Goal: Transaction & Acquisition: Download file/media

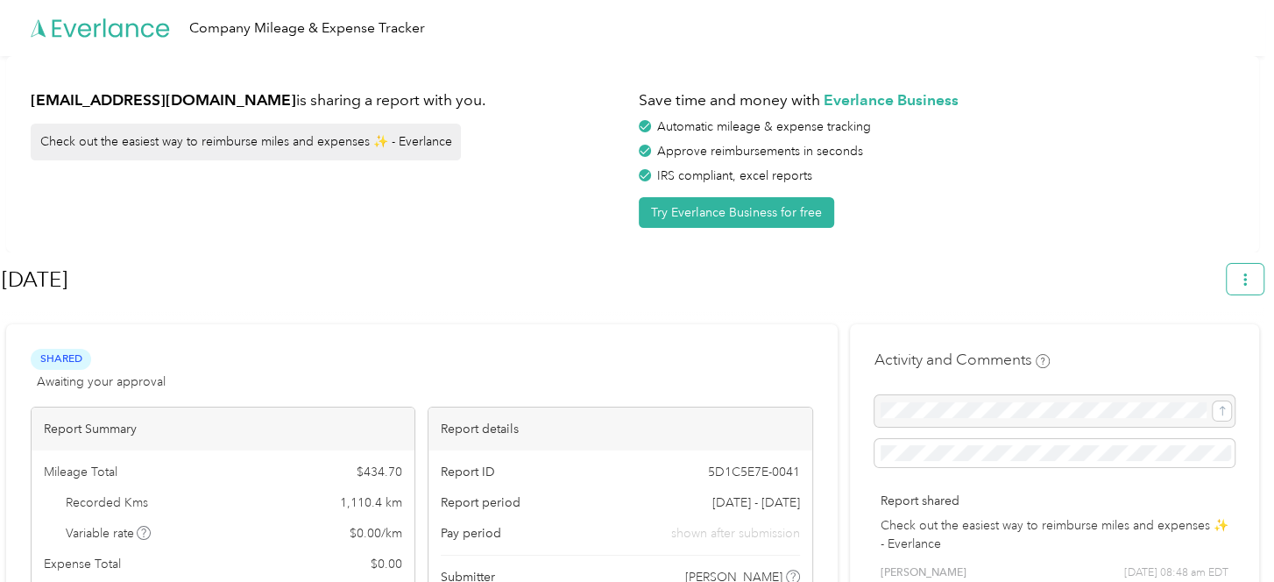
click at [1251, 282] on icon "button" at bounding box center [1245, 279] width 12 height 12
click at [1212, 352] on span "Download" at bounding box center [1204, 361] width 58 height 18
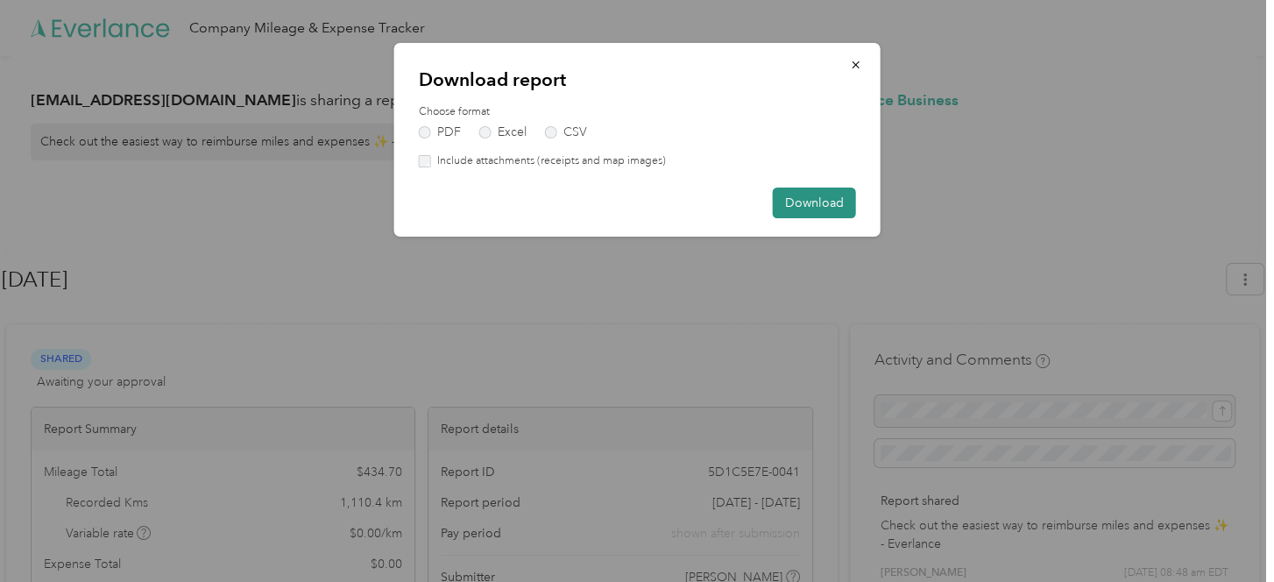
click at [784, 202] on button "Download" at bounding box center [814, 203] width 83 height 31
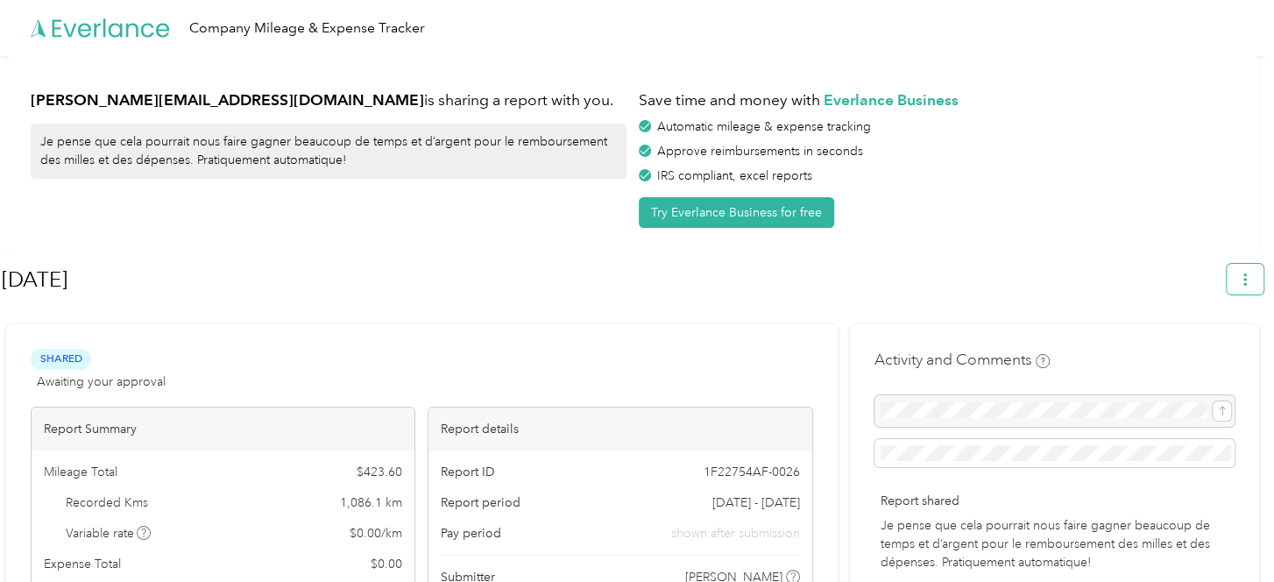
click at [1252, 280] on icon "button" at bounding box center [1245, 279] width 12 height 12
click at [1189, 352] on span "Download" at bounding box center [1204, 361] width 58 height 18
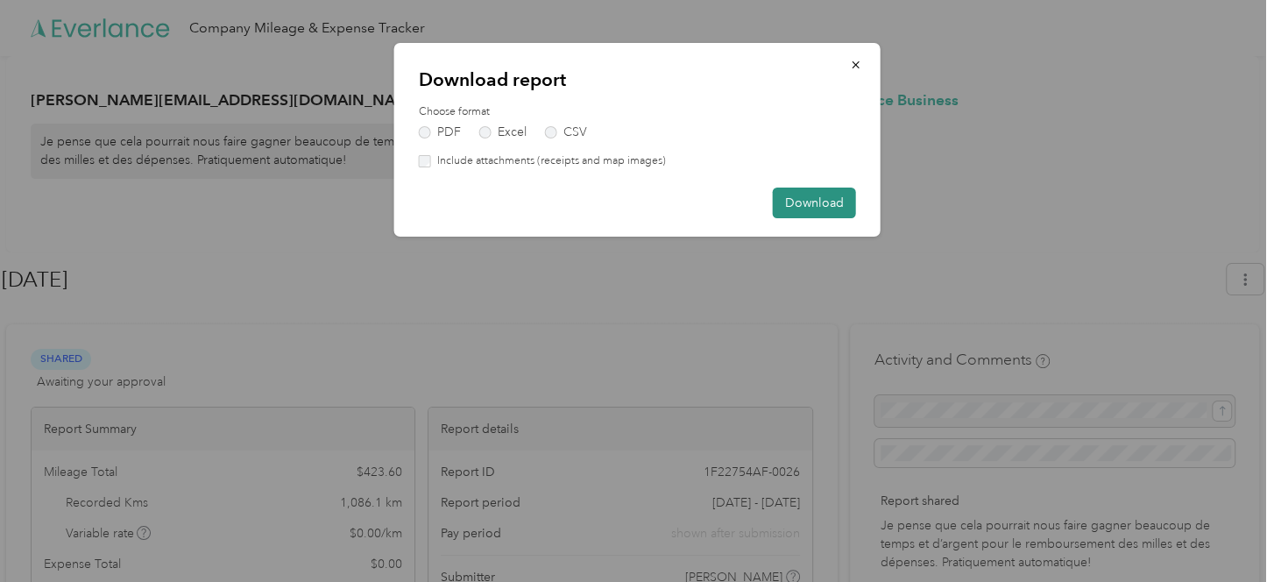
click at [802, 204] on button "Download" at bounding box center [814, 203] width 83 height 31
